Goal: Download file/media

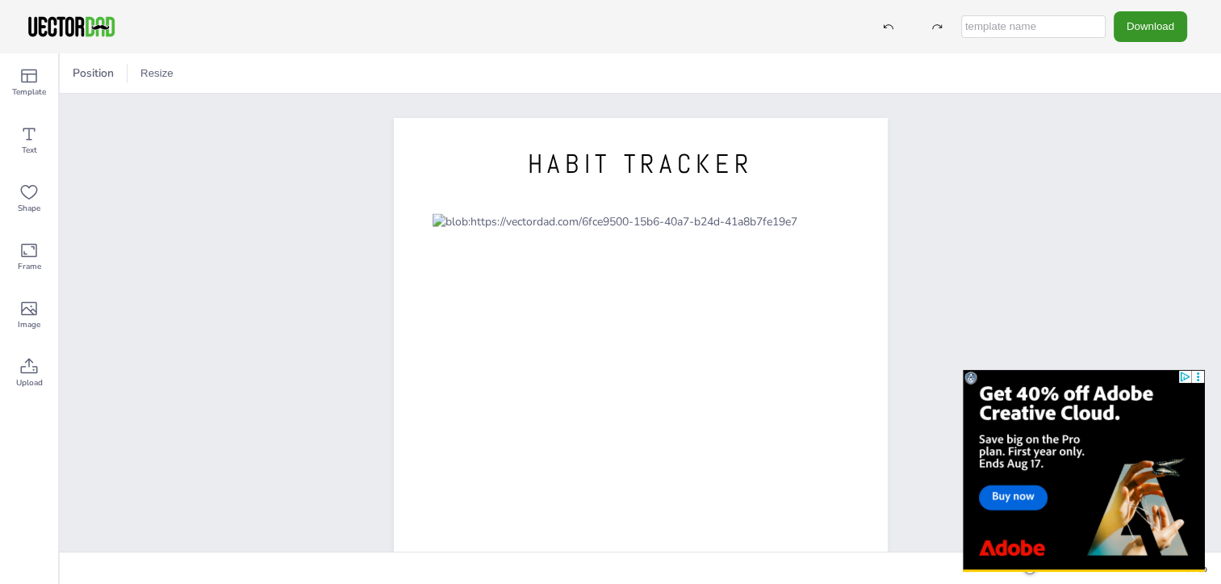
click at [1179, 24] on button "Download" at bounding box center [1150, 26] width 73 height 30
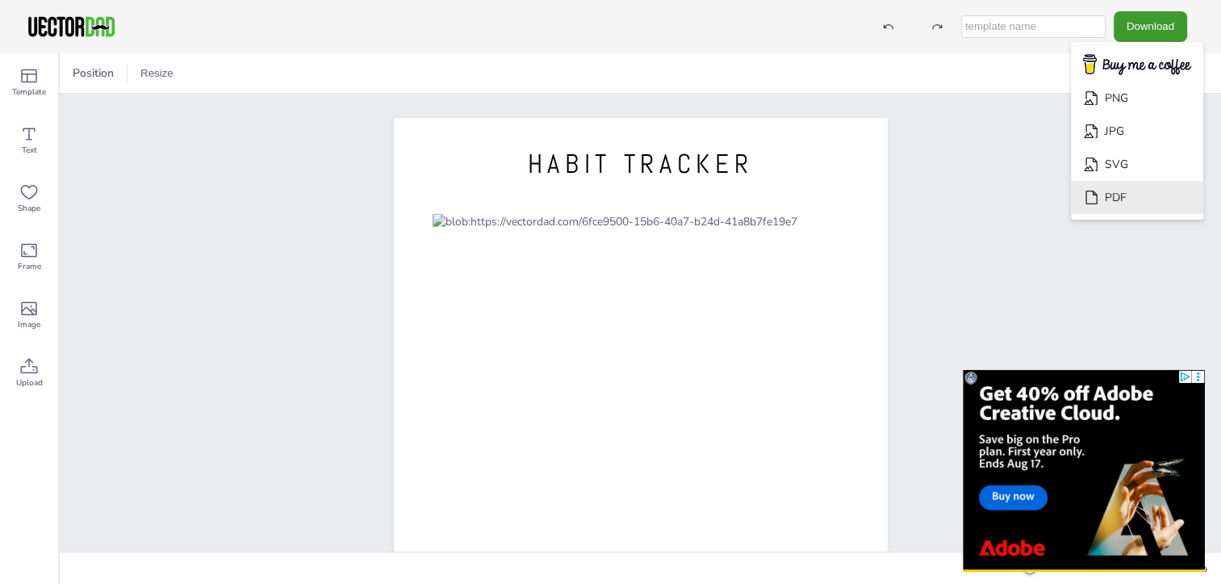
click at [1140, 203] on li "PDF" at bounding box center [1137, 197] width 132 height 33
